Goal: Task Accomplishment & Management: Use online tool/utility

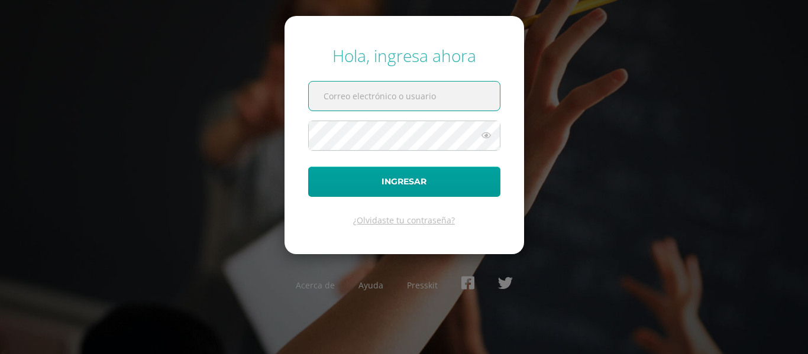
type input "mariafi@colegiomontemaria.edu.gt"
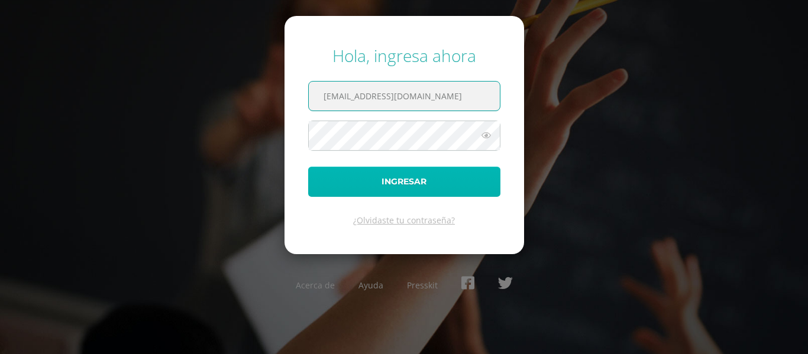
click at [415, 190] on button "Ingresar" at bounding box center [404, 182] width 192 height 30
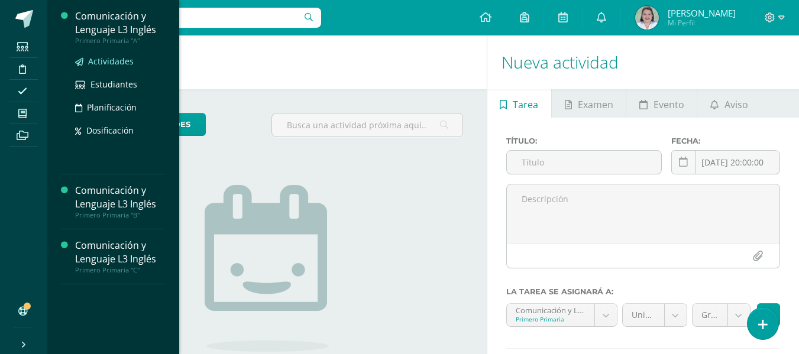
click at [111, 61] on span "Actividades" at bounding box center [111, 61] width 46 height 11
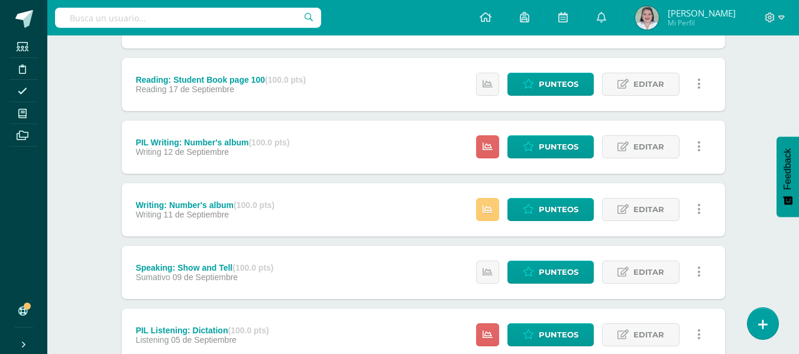
scroll to position [586, 0]
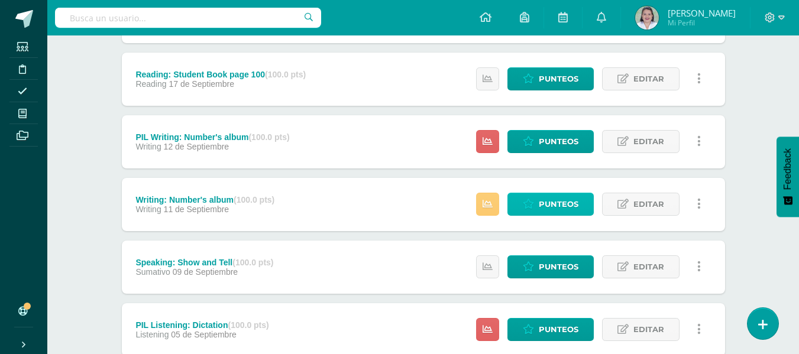
click at [541, 205] on span "Punteos" at bounding box center [559, 204] width 40 height 22
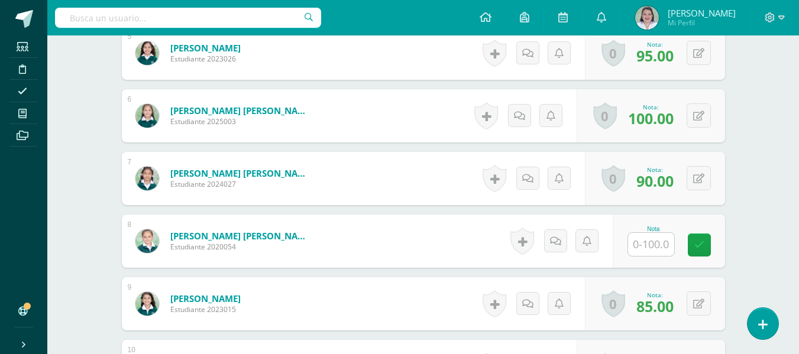
scroll to position [629, 0]
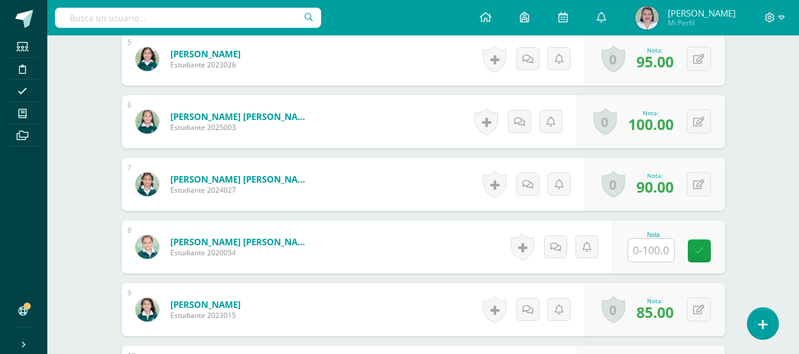
click at [650, 254] on input "text" at bounding box center [651, 250] width 46 height 23
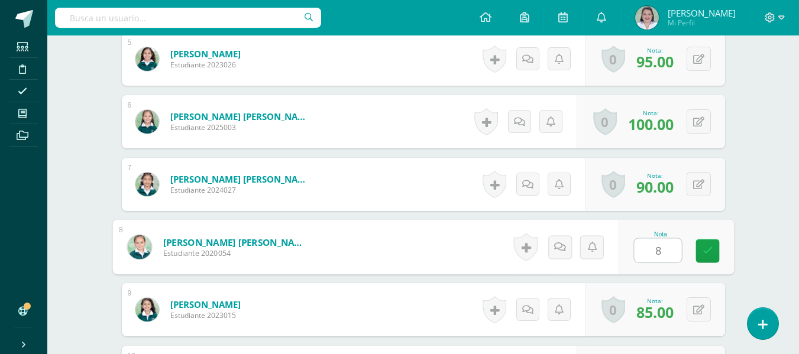
type input "80"
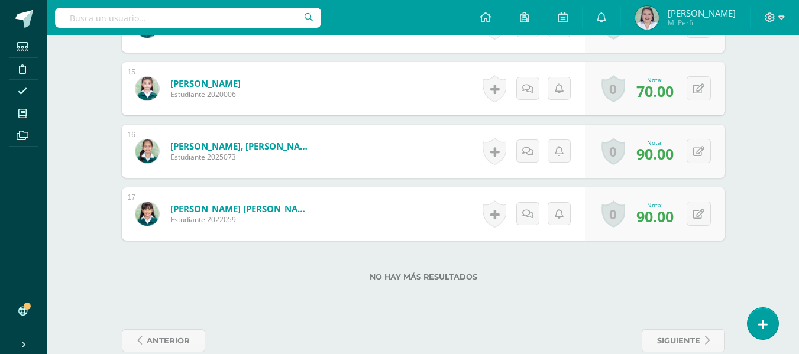
scroll to position [1248, 0]
